Goal: Check status: Check status

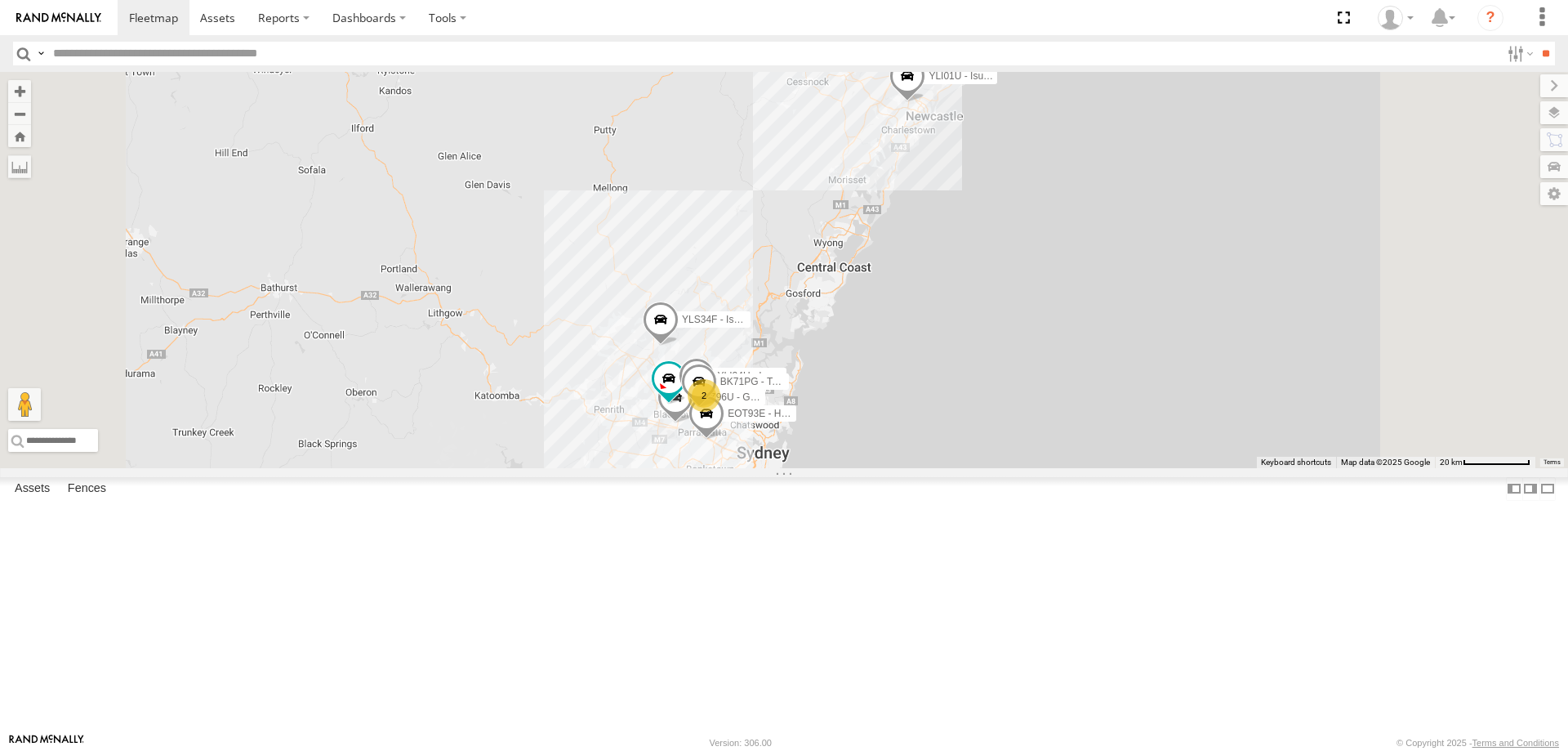
select select "**********"
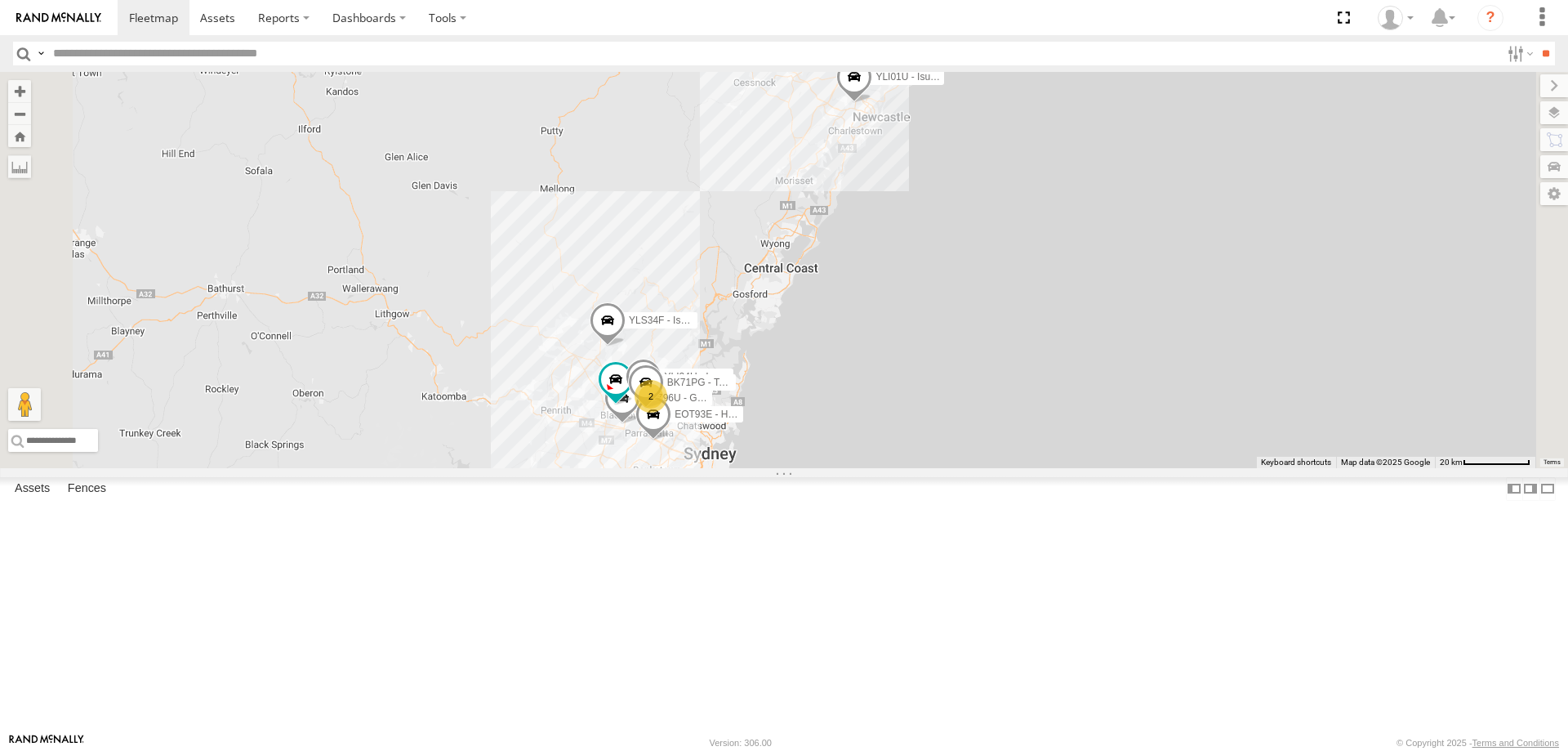
drag, startPoint x: 0, startPoint y: 0, endPoint x: 876, endPoint y: 353, distance: 944.4
click at [876, 353] on div "2 ECZ96U - Great Wall EUX12C - Isuzu DMAX YLI24U - Isuzu D-MAX EOT93E - HiAce Y…" at bounding box center [784, 270] width 1568 height 397
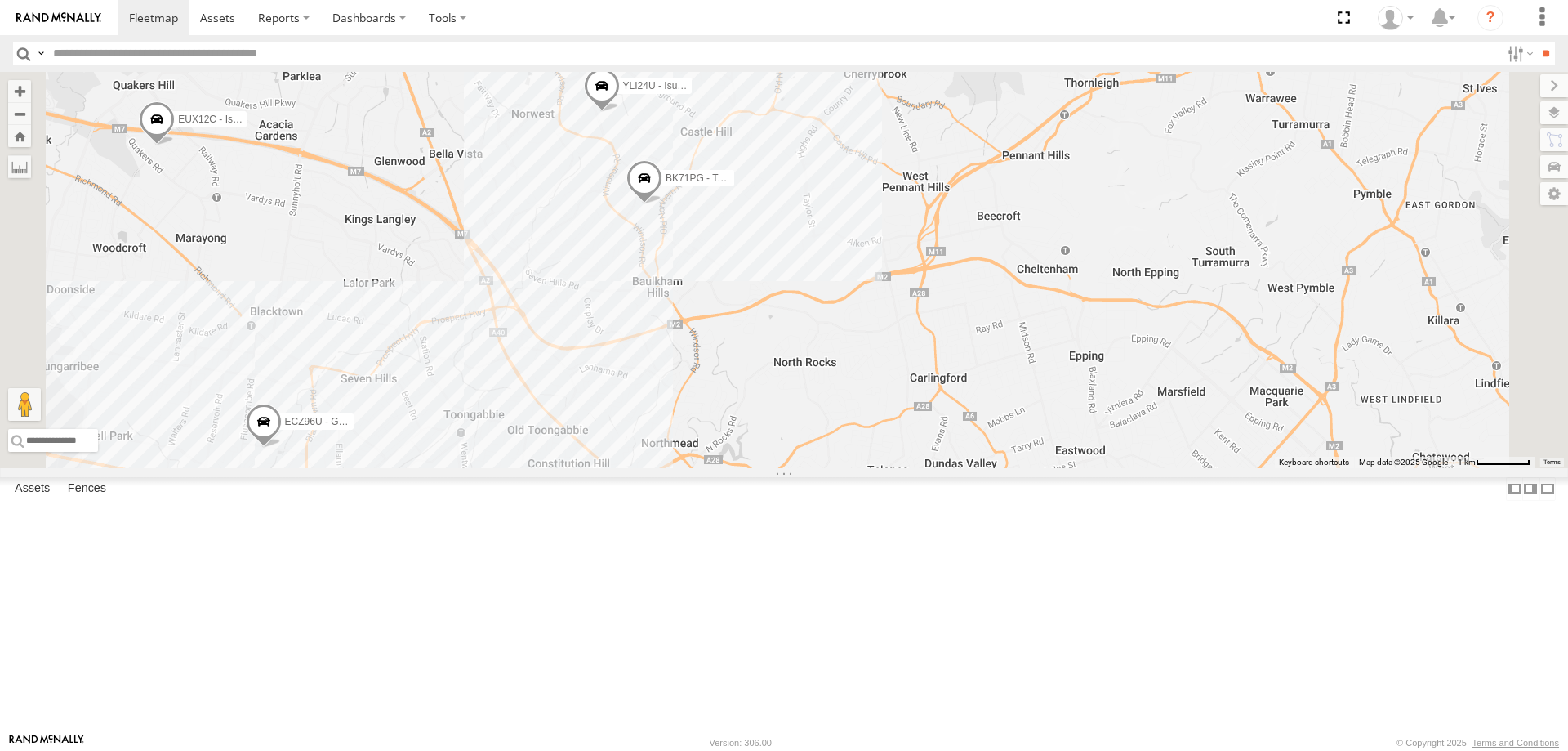
click at [662, 204] on span at bounding box center [644, 182] width 36 height 44
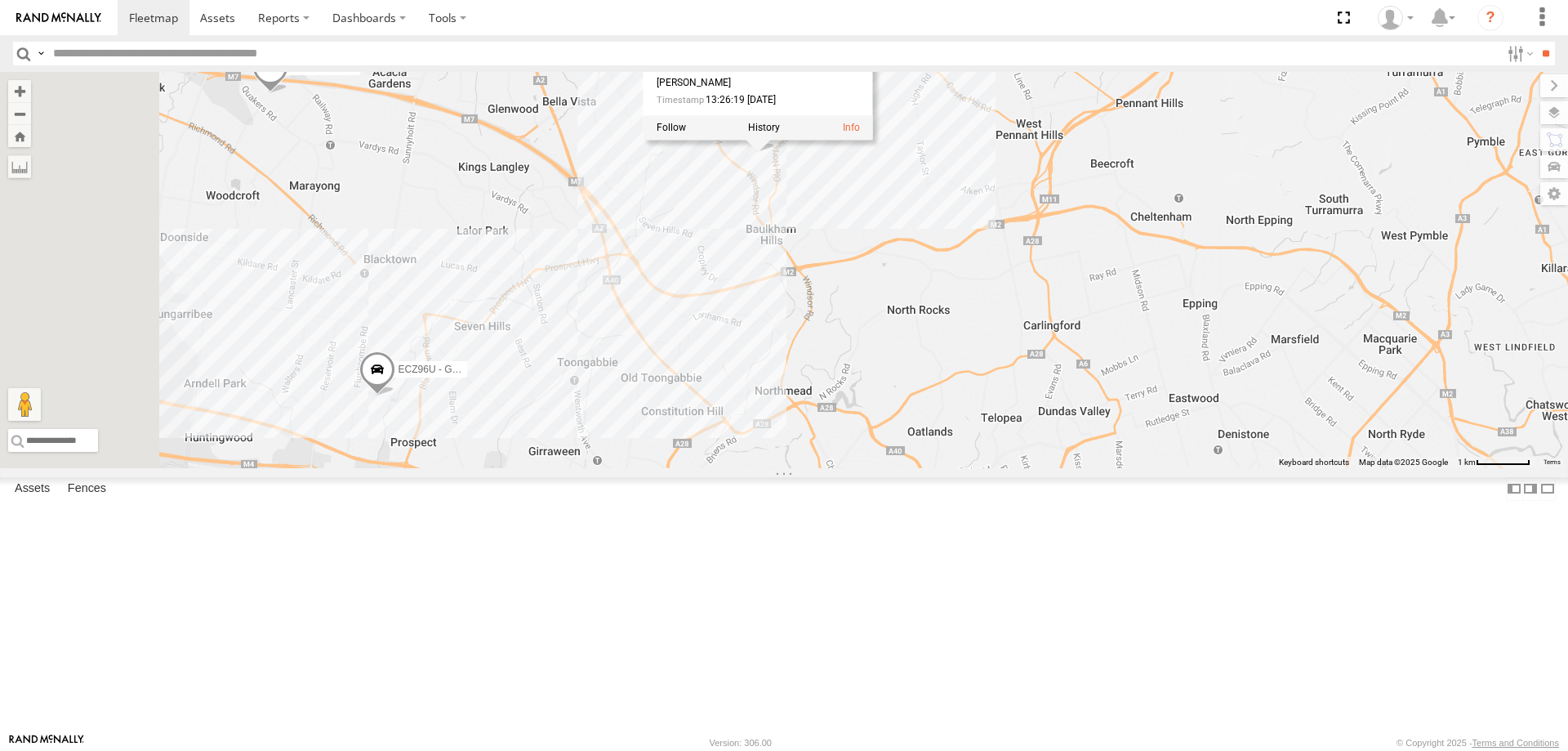
drag, startPoint x: 698, startPoint y: 400, endPoint x: 822, endPoint y: 344, distance: 136.1
click at [822, 344] on div "ECZ96U - Great Wall EUX12C - Isuzu DMAX YLI24U - Isuzu D-MAX EOT93E - HiAce YLI…" at bounding box center [784, 270] width 1568 height 397
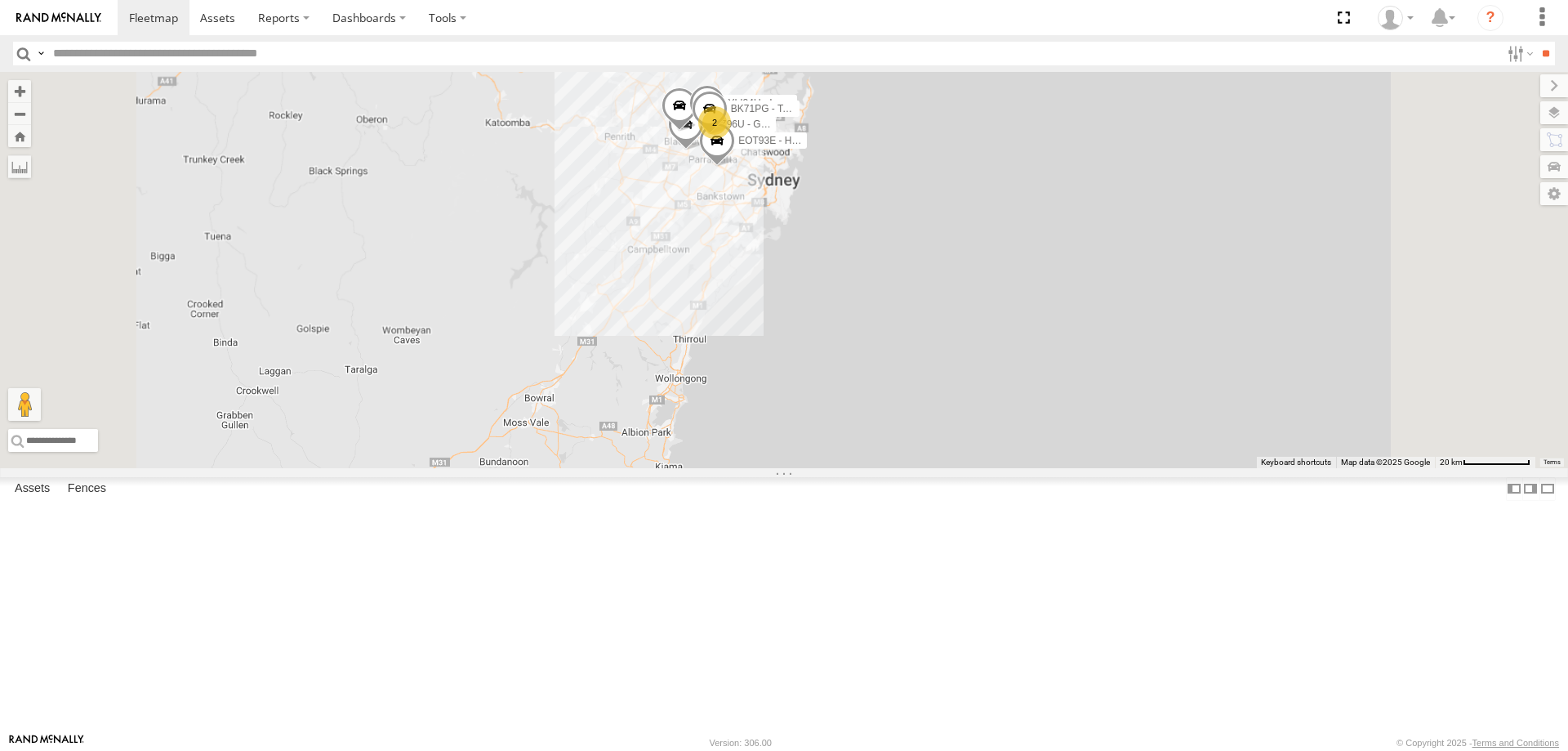
drag, startPoint x: 904, startPoint y: 718, endPoint x: 915, endPoint y: 442, distance: 276.2
click at [915, 442] on div "2 ECZ96U - Great Wall EUX12C - Isuzu DMAX YLI24U - Isuzu D-MAX EOT93E - HiAce Y…" at bounding box center [784, 270] width 1568 height 397
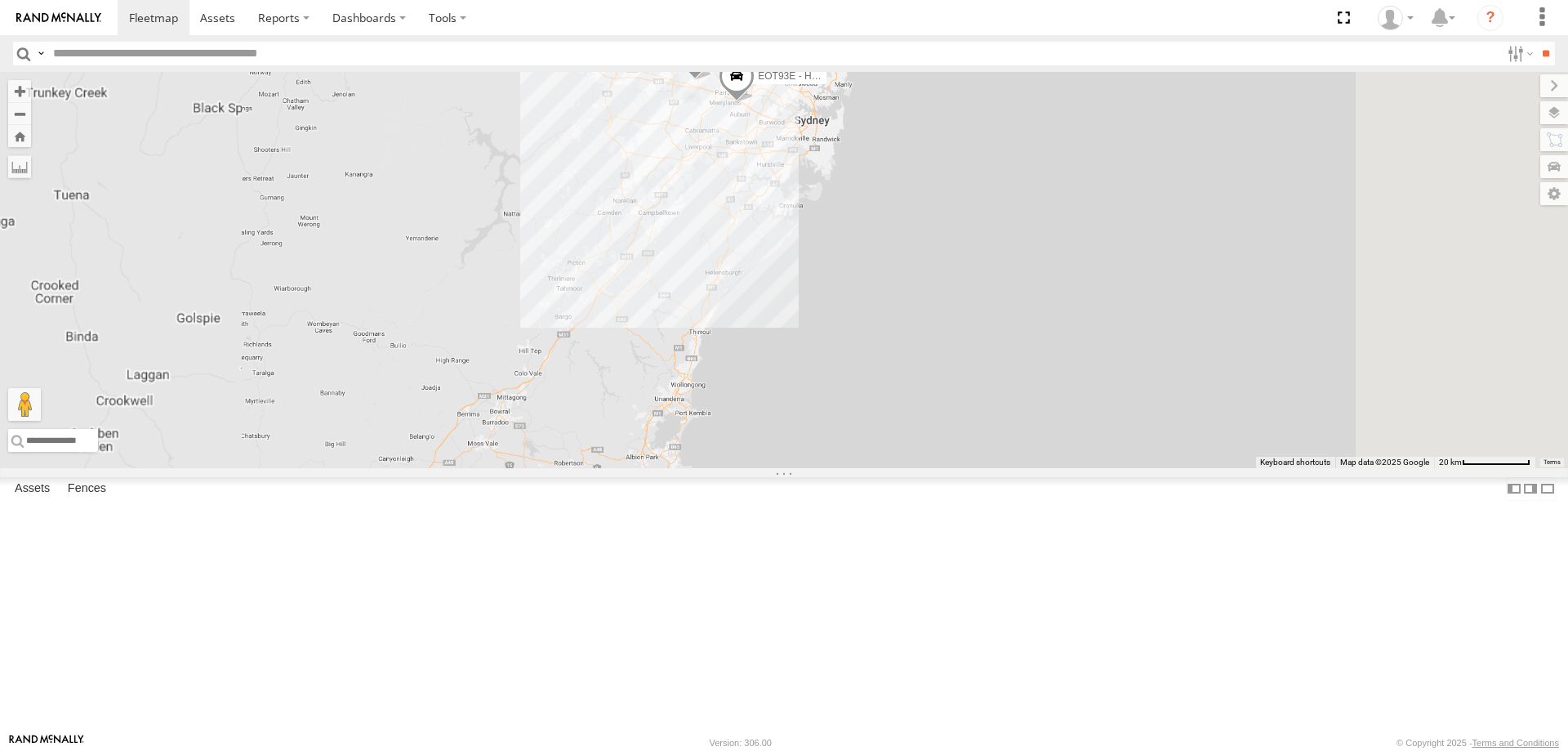
drag, startPoint x: 818, startPoint y: 328, endPoint x: 845, endPoint y: 236, distance: 95.9
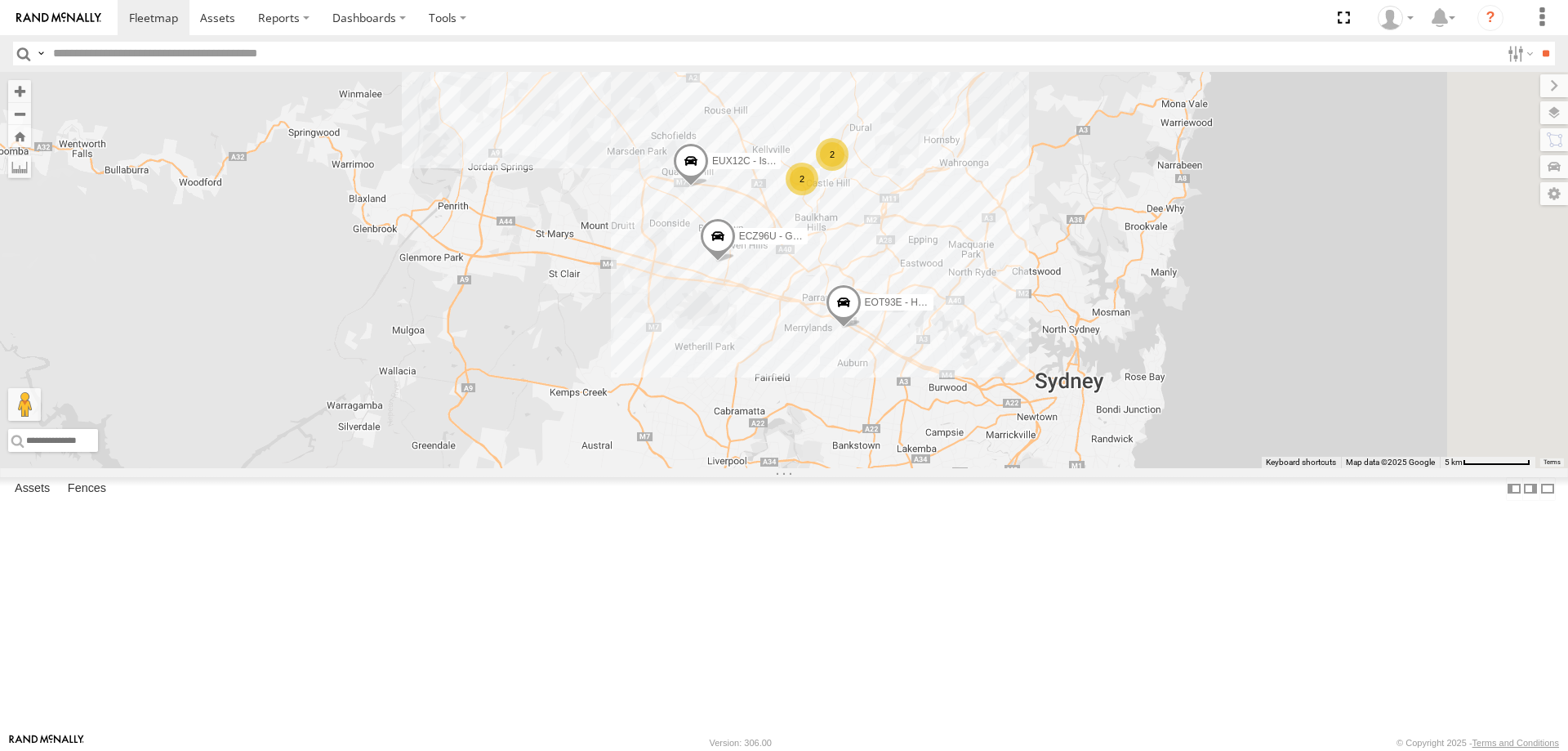
drag, startPoint x: 1136, startPoint y: 239, endPoint x: 1079, endPoint y: 349, distance: 123.9
click at [1083, 352] on div "EOT93E - HiAce YLI01U - Isuzu DMAX YLS34F - Isuzu DMAX 2 ECZ96U - Great Wall EU…" at bounding box center [784, 270] width 1568 height 397
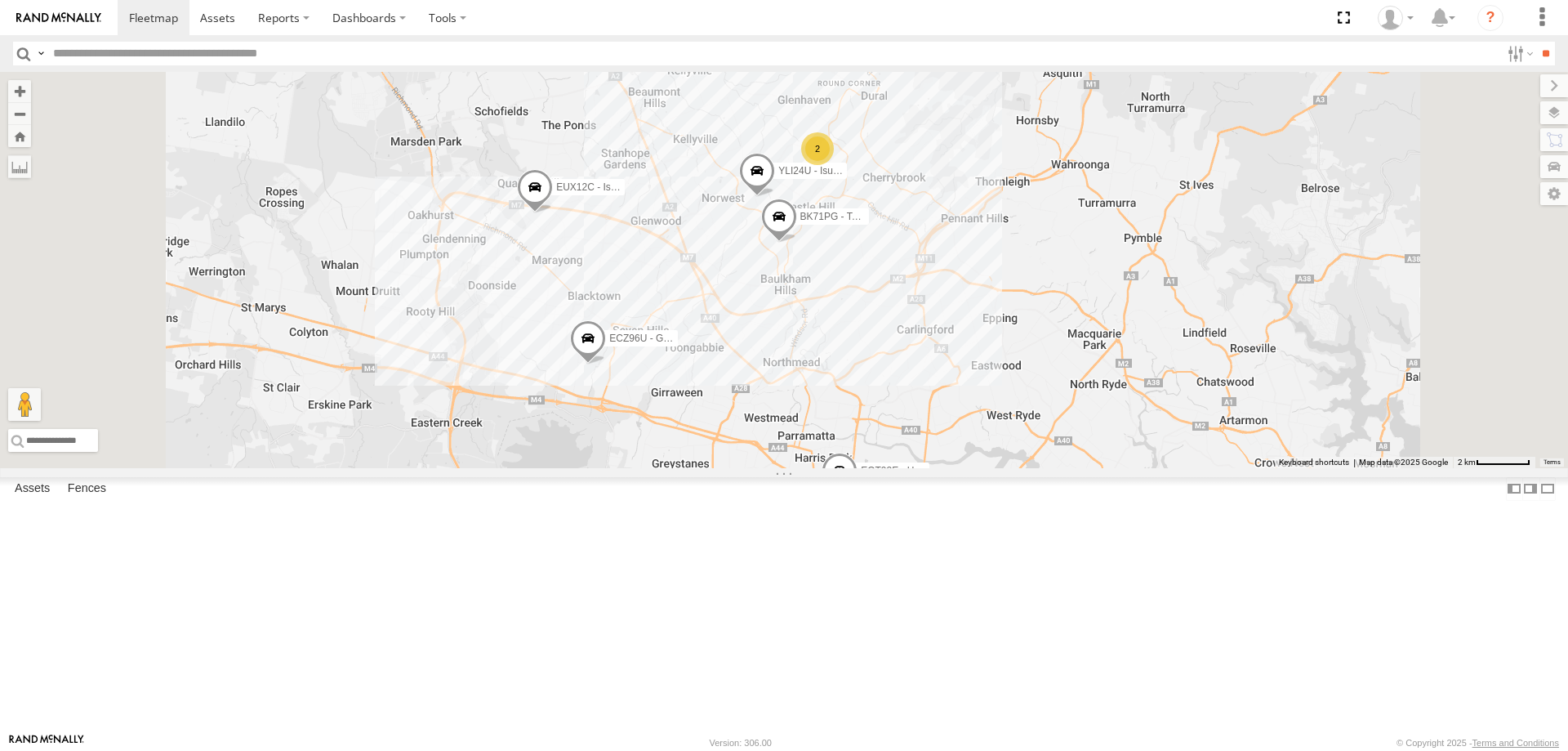
click at [797, 243] on span at bounding box center [779, 221] width 36 height 44
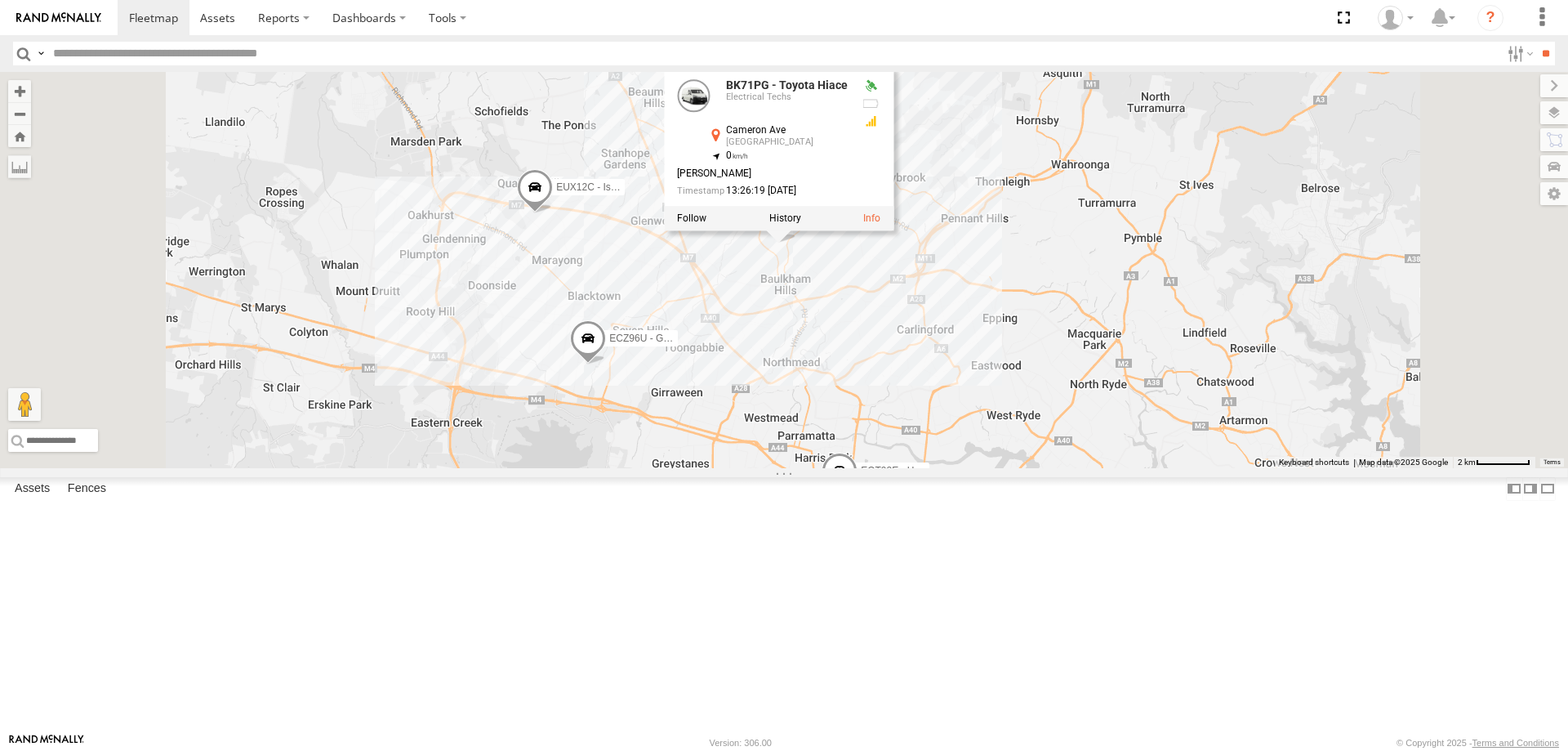
click at [960, 419] on div "YLI01U - Isuzu DMAX YLS34F - Isuzu DMAX ECZ96U - Great Wall EUX12C - Isuzu DMAX…" at bounding box center [784, 270] width 1568 height 397
